Goal: Transaction & Acquisition: Purchase product/service

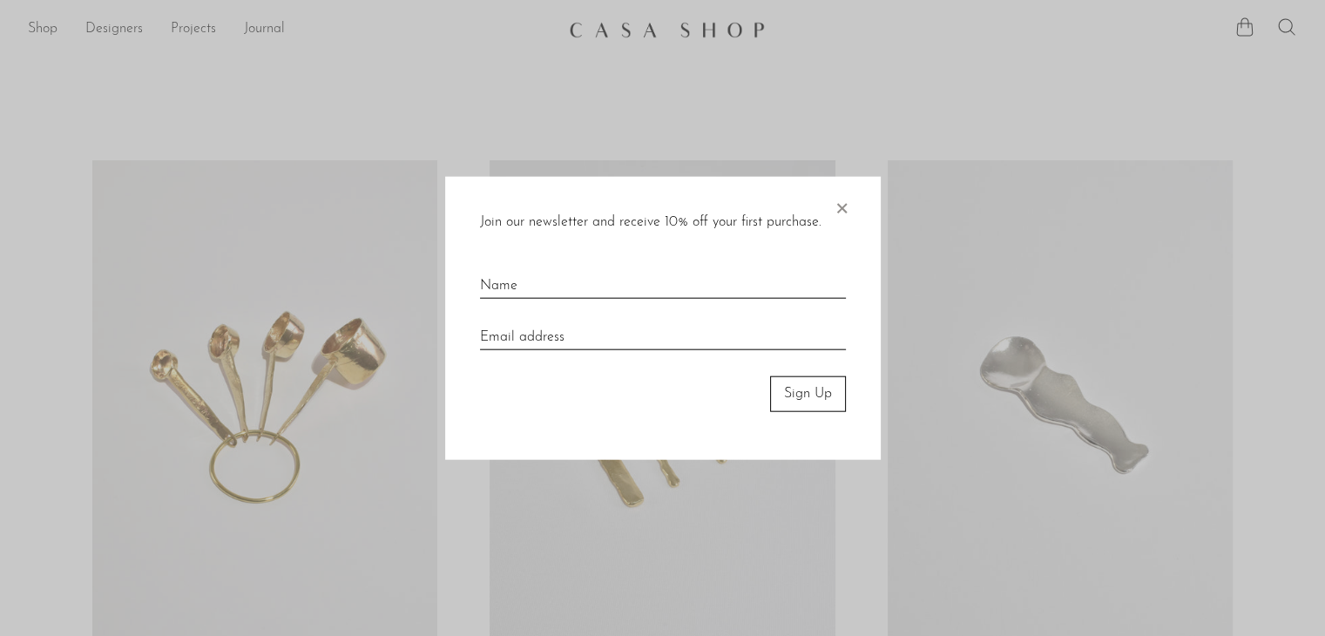
click at [840, 211] on span "×" at bounding box center [841, 205] width 17 height 56
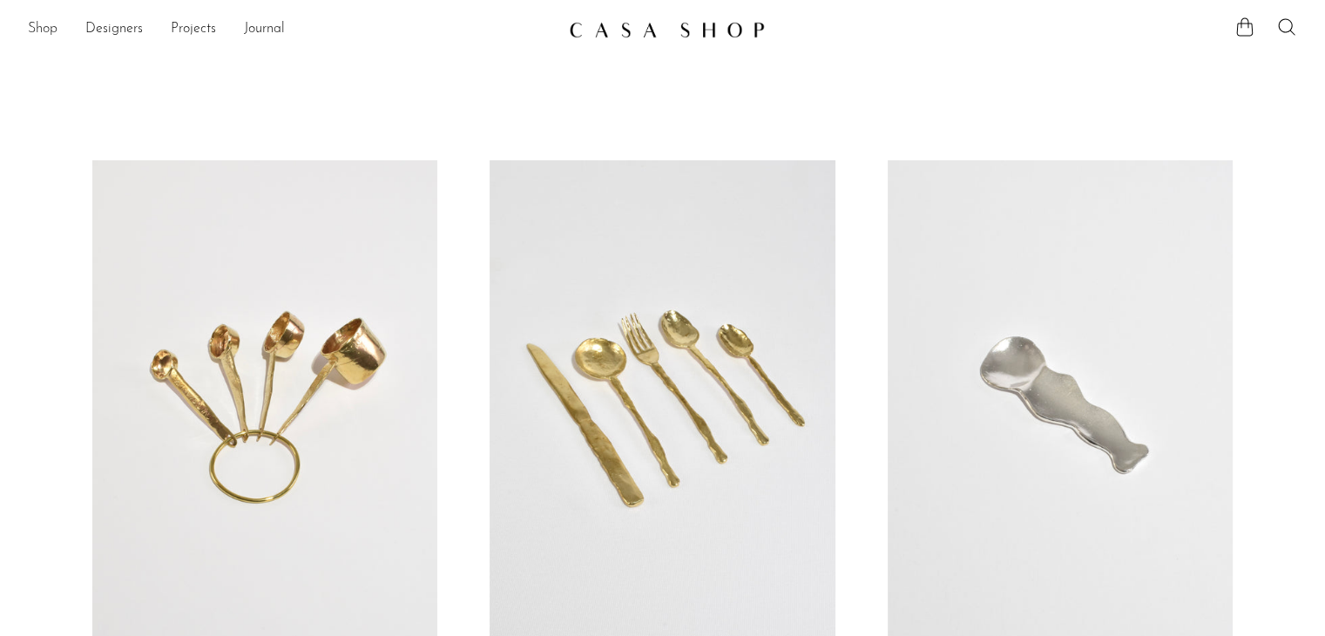
click at [52, 32] on link "Shop" at bounding box center [43, 29] width 30 height 23
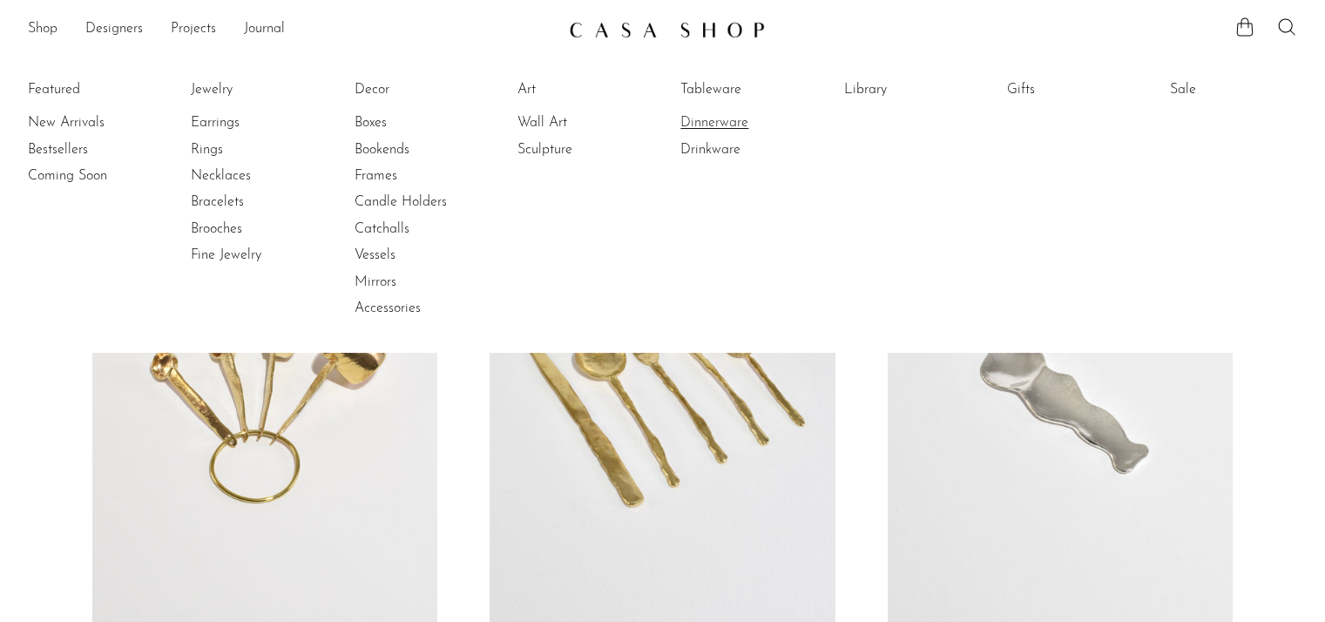
click at [749, 123] on link "Dinnerware" at bounding box center [745, 122] width 131 height 19
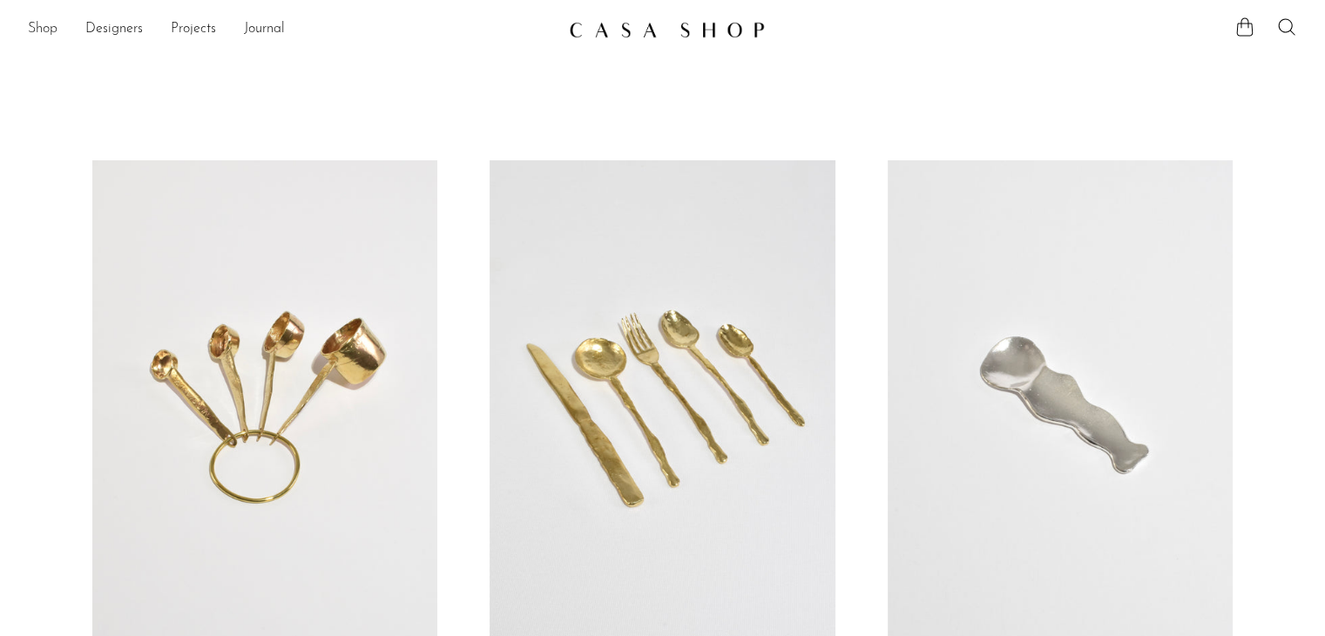
click at [49, 34] on link "Shop" at bounding box center [43, 29] width 30 height 23
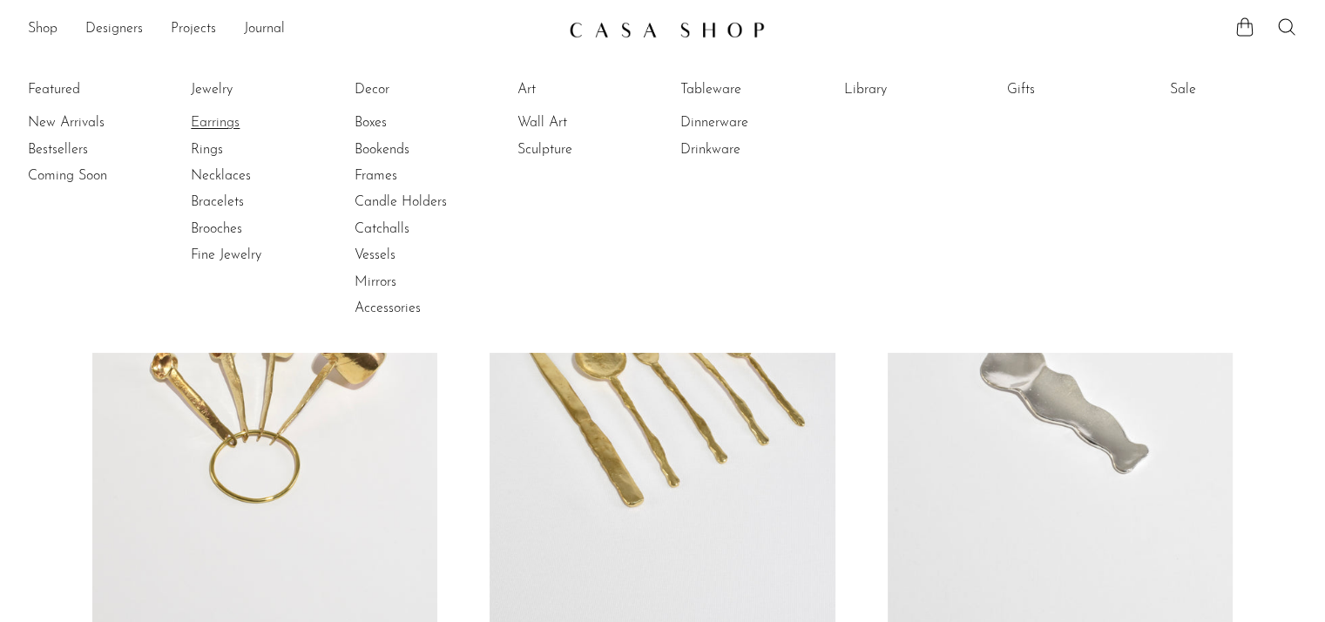
click at [219, 123] on link "Earrings" at bounding box center [256, 122] width 131 height 19
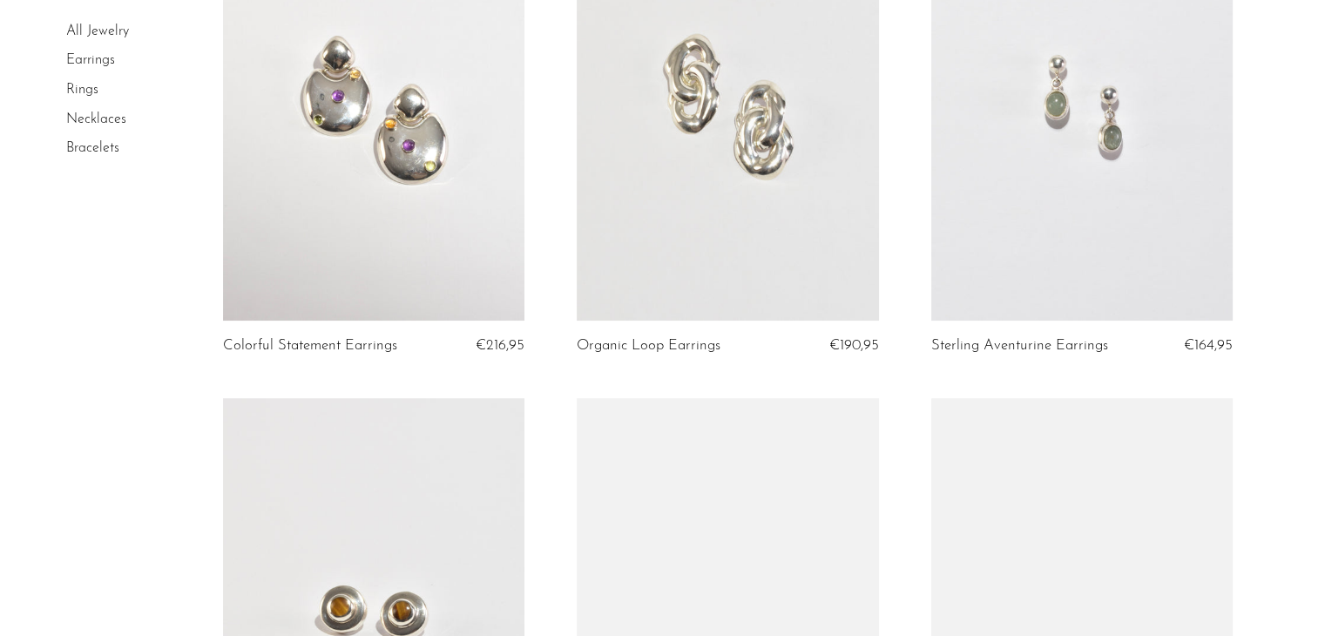
scroll to position [780, 0]
